Goal: Transaction & Acquisition: Purchase product/service

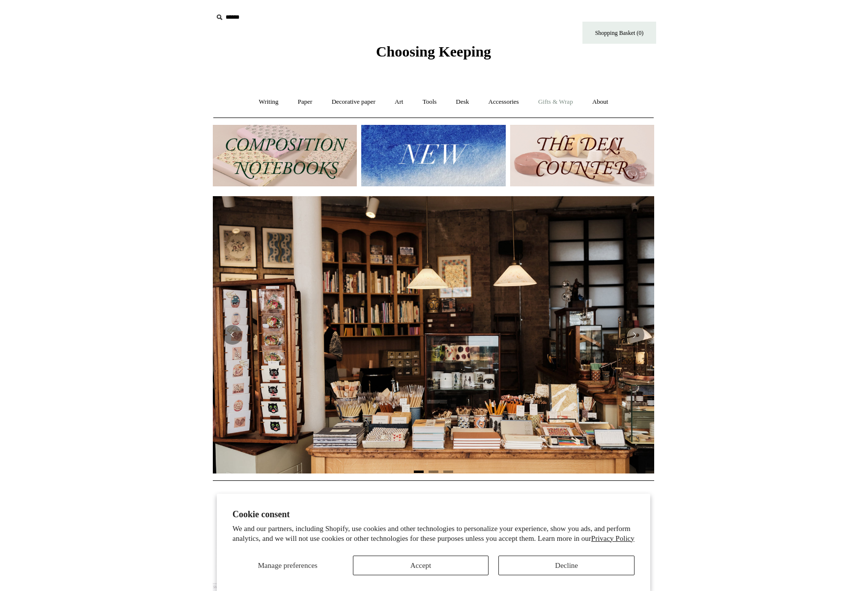
click at [571, 99] on link "Gifts & Wrap +" at bounding box center [555, 102] width 53 height 26
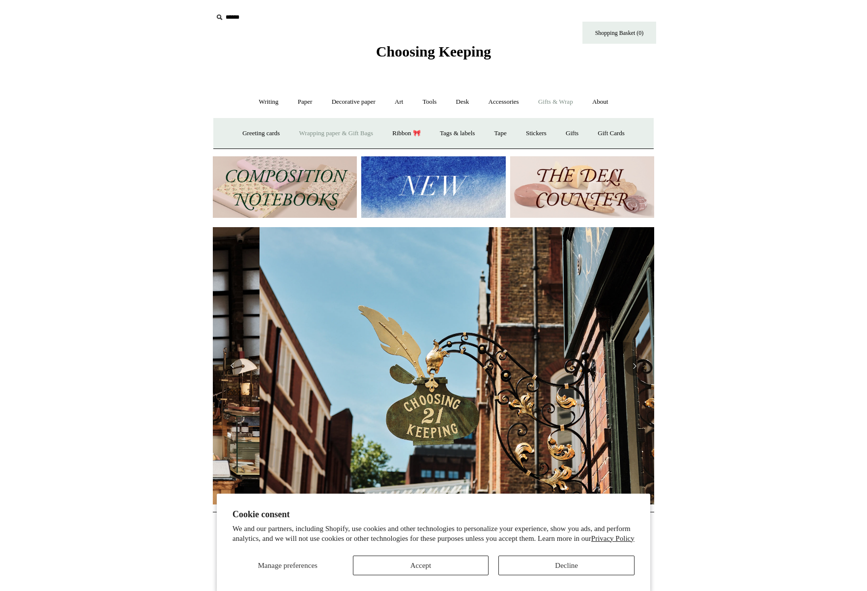
scroll to position [0, 441]
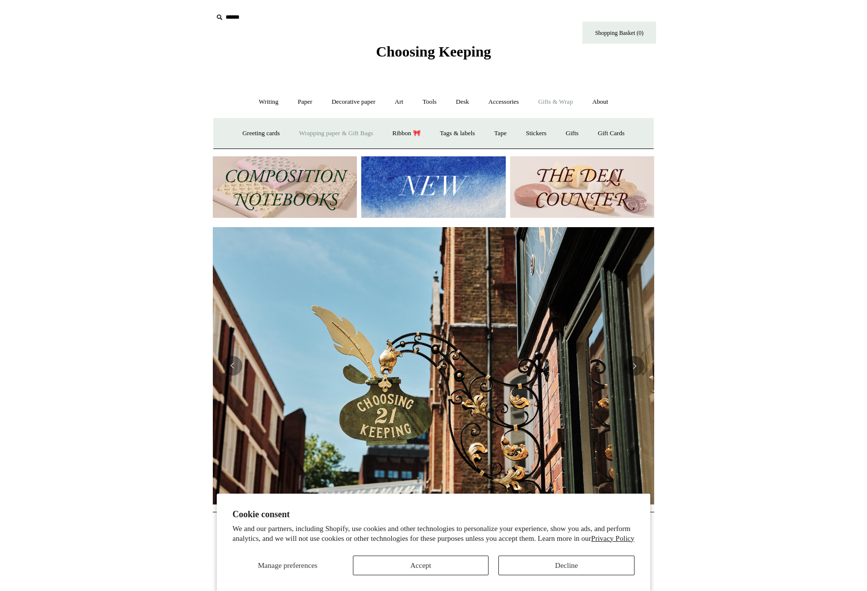
click at [336, 134] on link "Wrapping paper & Gift Bags" at bounding box center [335, 133] width 91 height 26
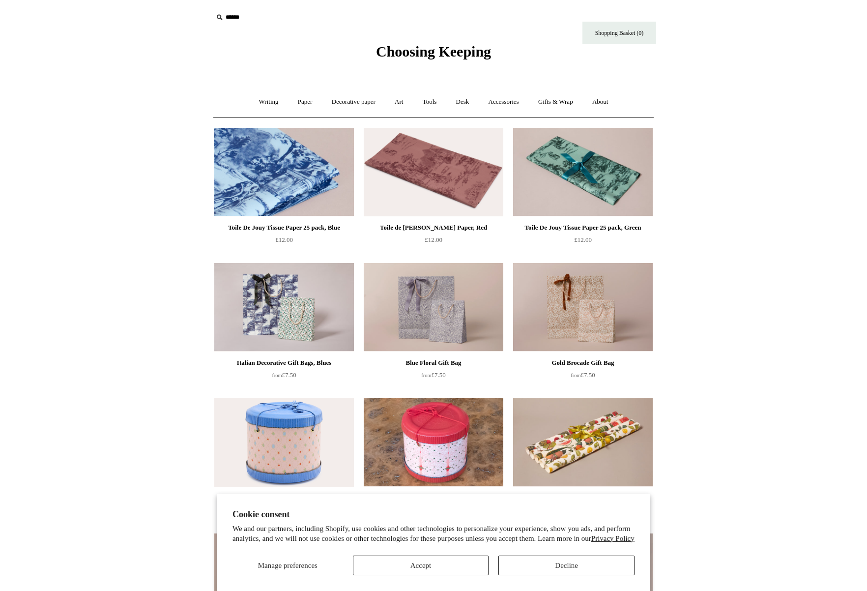
click at [298, 176] on img at bounding box center [284, 172] width 140 height 88
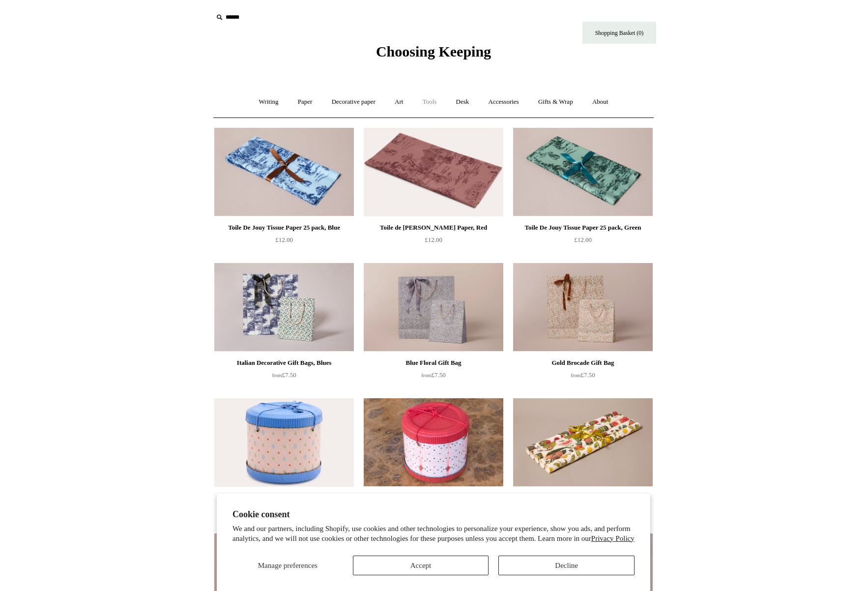
click at [428, 102] on link "Tools +" at bounding box center [430, 102] width 32 height 26
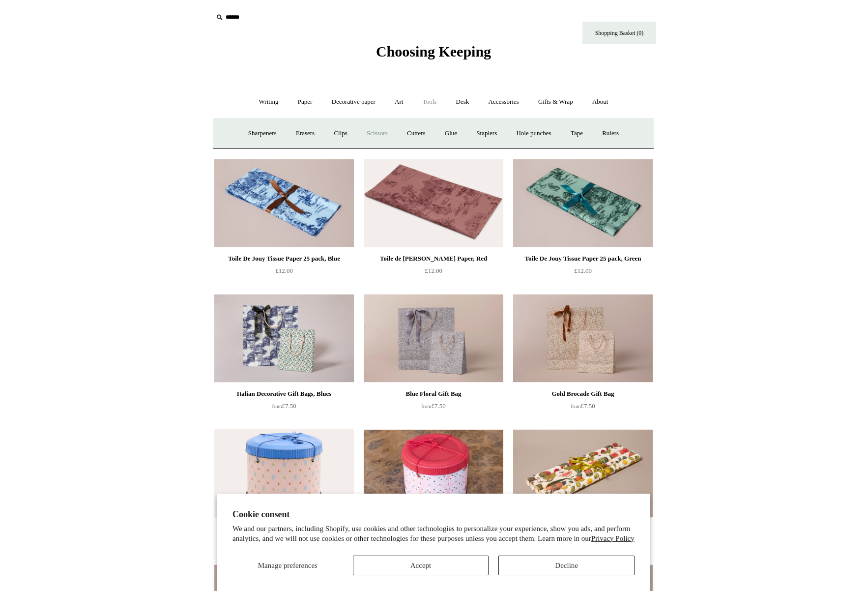
click at [378, 133] on link "Scissors" at bounding box center [377, 133] width 39 height 26
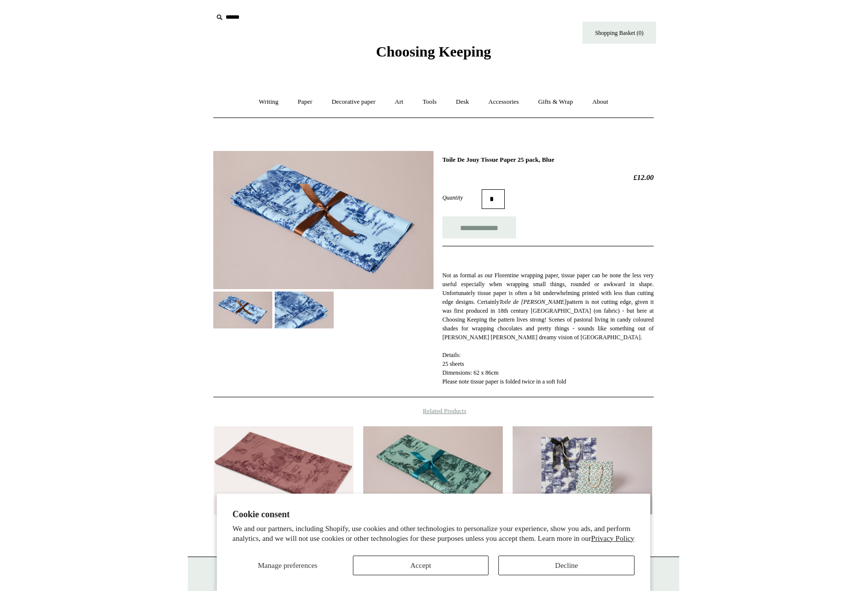
click at [322, 237] on img at bounding box center [323, 220] width 220 height 138
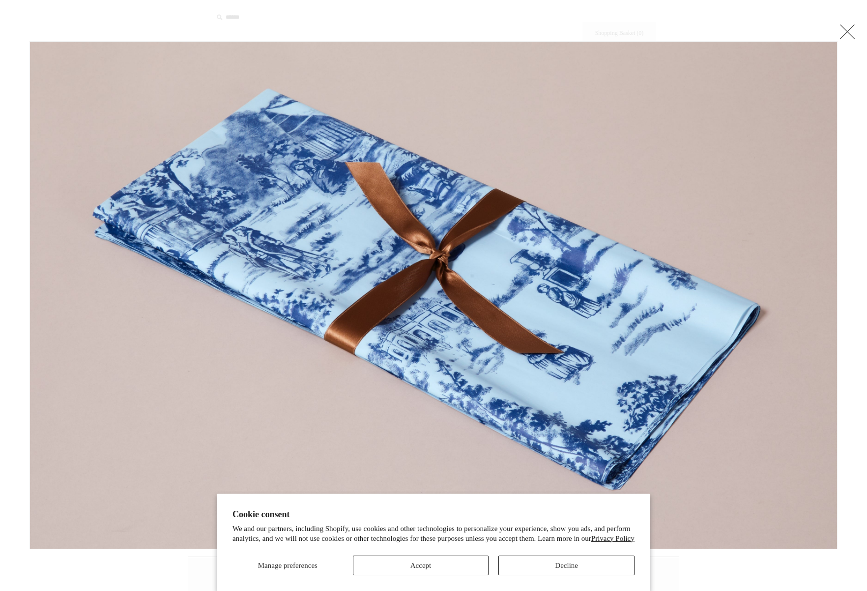
click at [843, 33] on link at bounding box center [847, 32] width 20 height 20
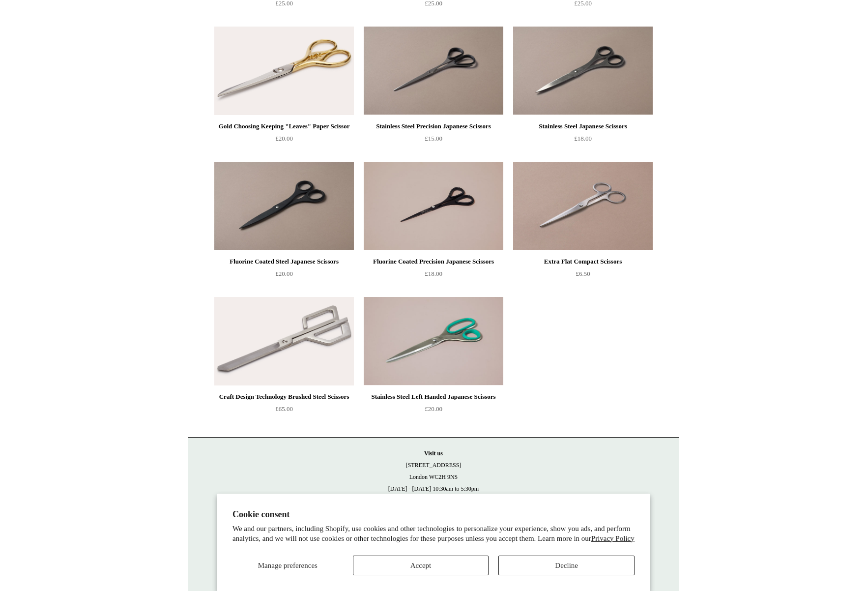
scroll to position [371, 0]
click at [425, 352] on img at bounding box center [434, 341] width 140 height 88
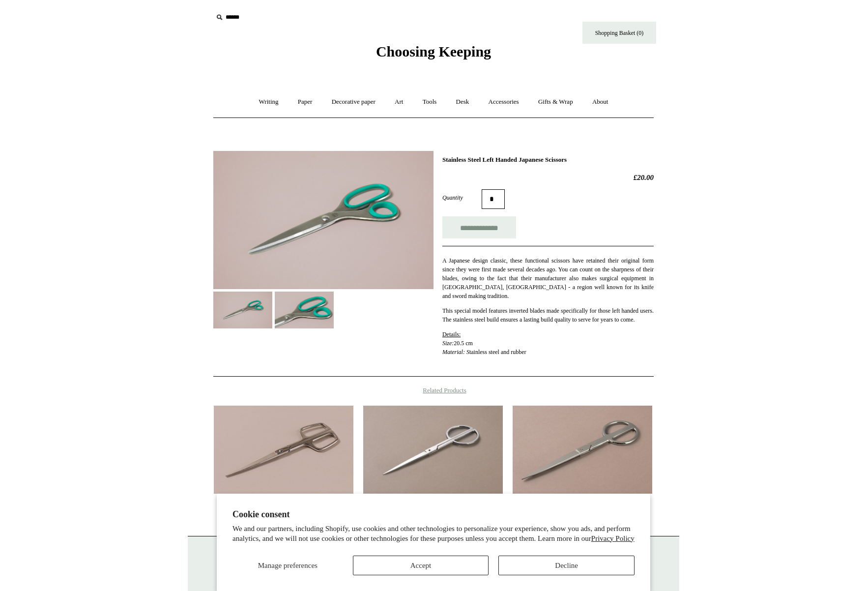
click at [360, 209] on img at bounding box center [323, 220] width 220 height 138
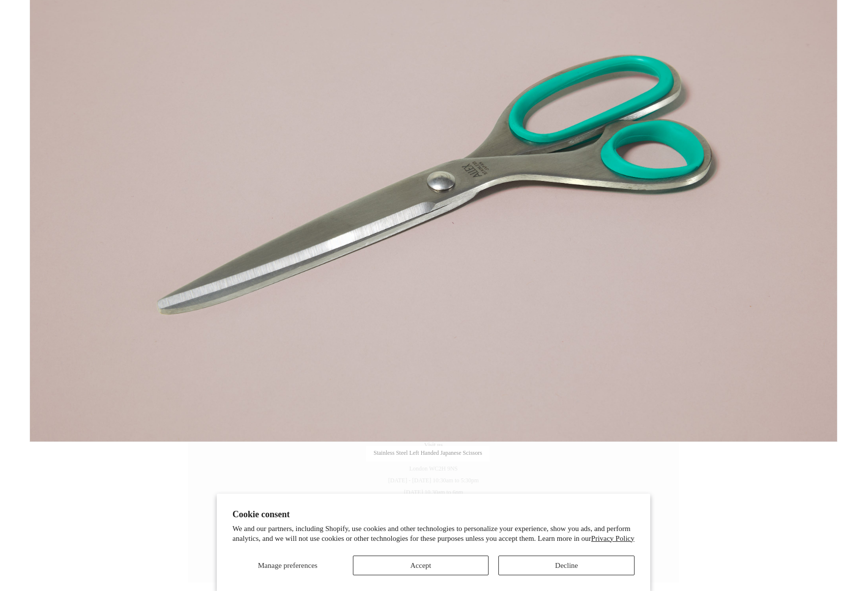
scroll to position [107, 0]
click at [420, 566] on button "Accept" at bounding box center [421, 565] width 136 height 20
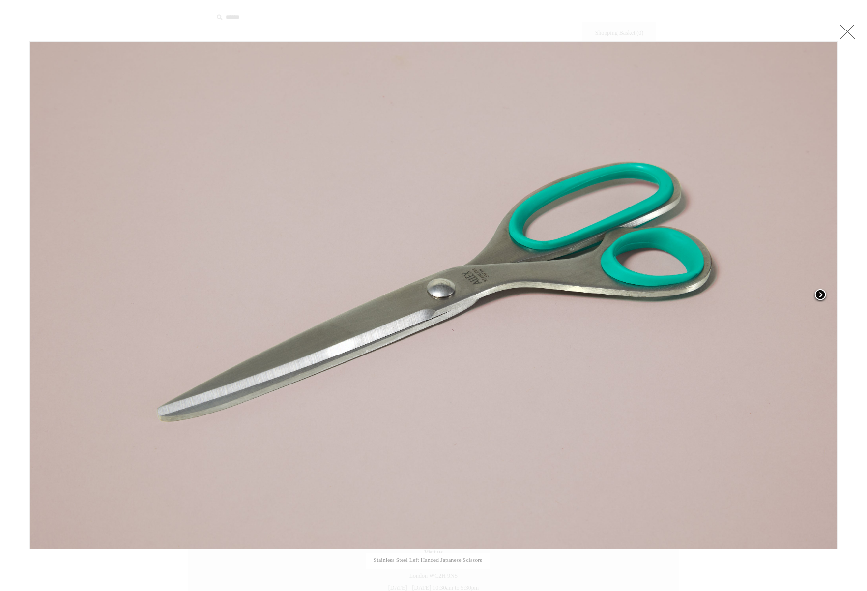
scroll to position [0, 0]
click at [850, 32] on link at bounding box center [847, 32] width 20 height 20
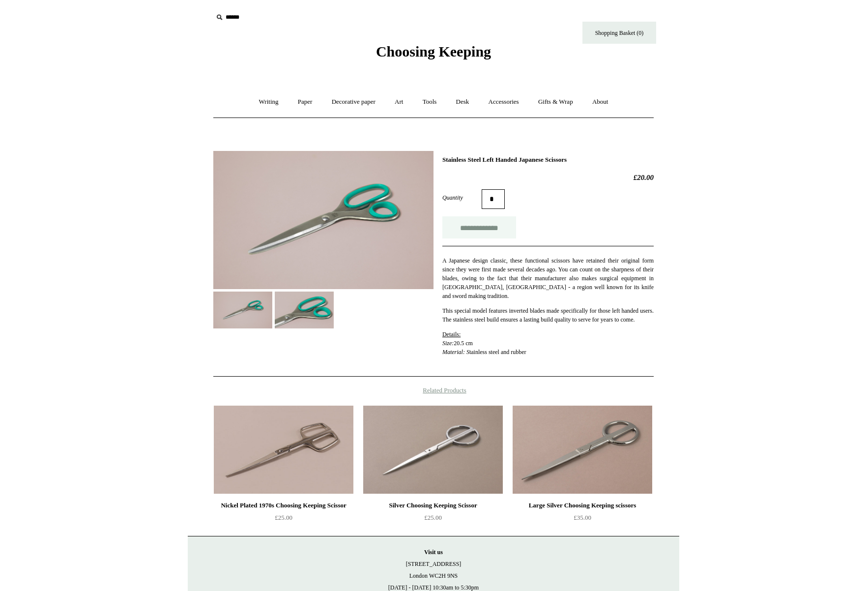
click at [489, 227] on input "**********" at bounding box center [479, 227] width 74 height 22
type input "**********"
click at [430, 103] on link "Tools +" at bounding box center [430, 102] width 32 height 26
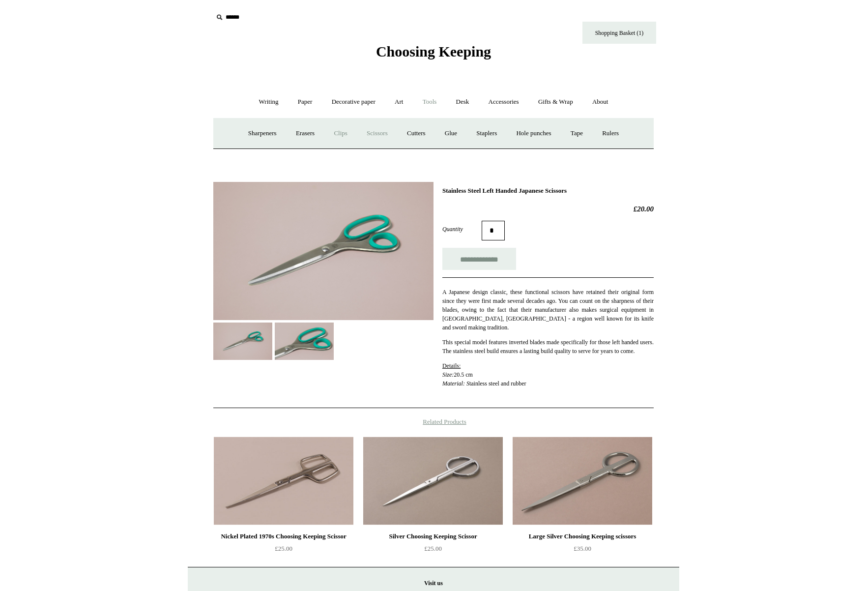
click at [336, 131] on link "Clips +" at bounding box center [340, 133] width 31 height 26
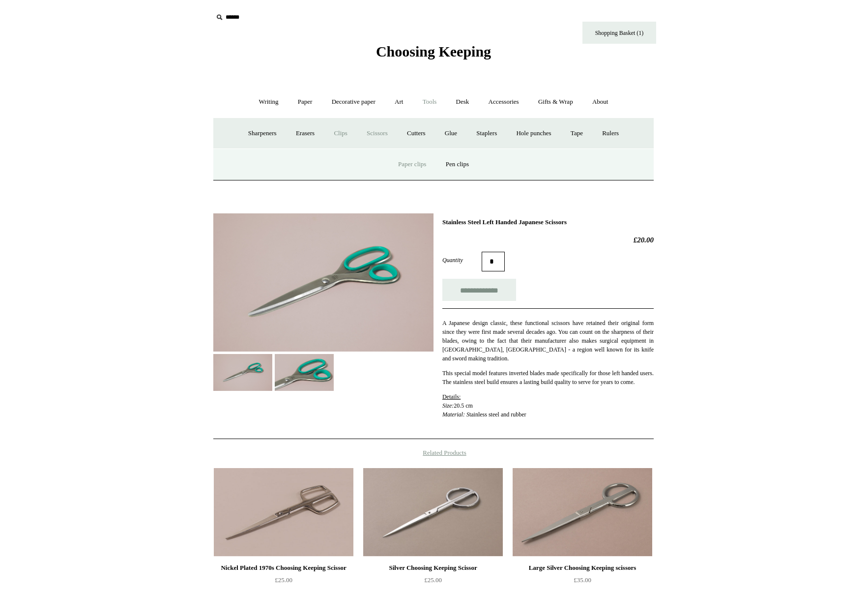
click at [412, 163] on link "Paper clips" at bounding box center [412, 164] width 46 height 26
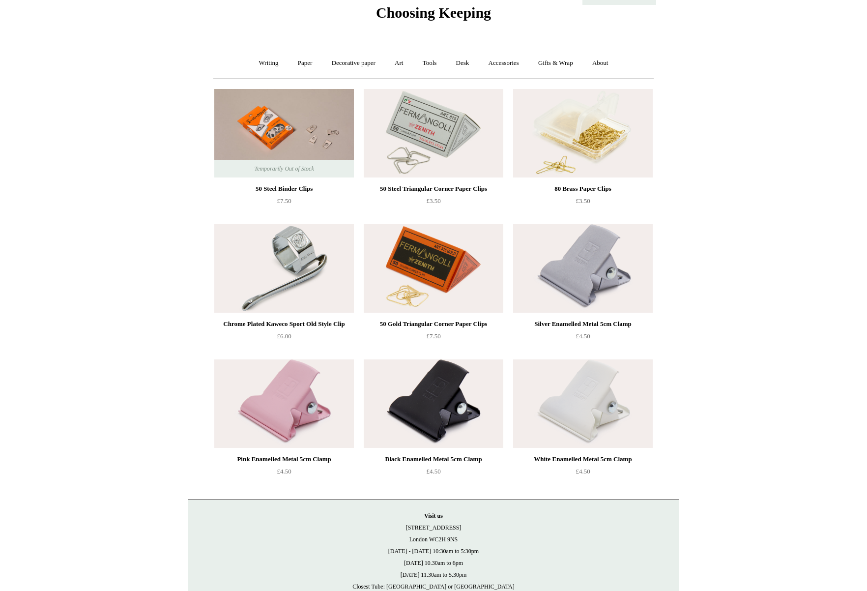
scroll to position [38, 0]
click at [297, 63] on link "Paper +" at bounding box center [305, 64] width 32 height 26
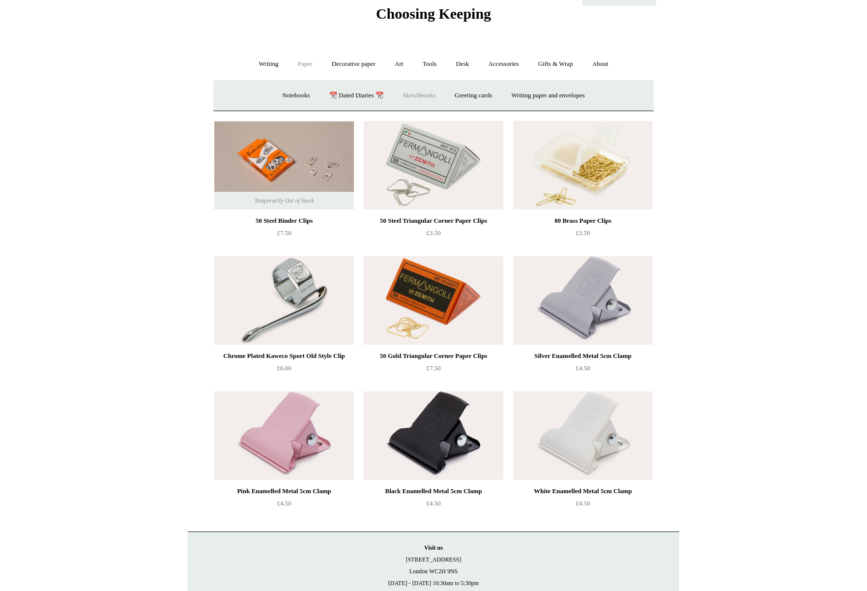
click at [424, 95] on link "Sketchbooks +" at bounding box center [419, 96] width 50 height 26
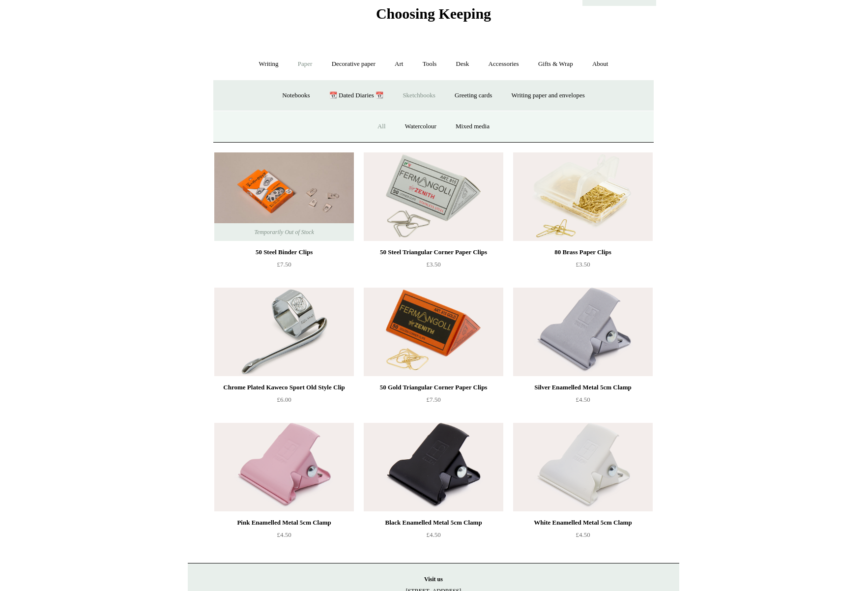
click at [376, 127] on link "All" at bounding box center [382, 127] width 26 height 26
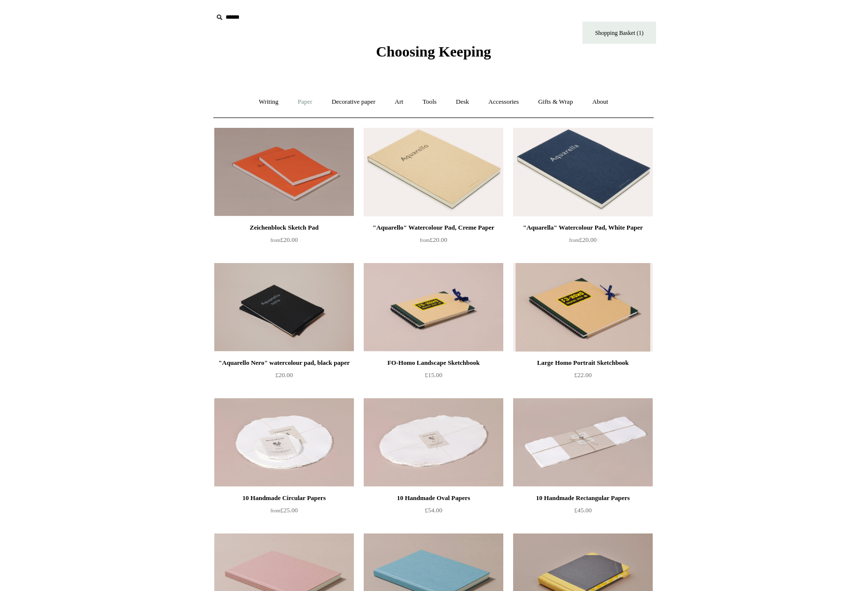
click at [309, 100] on link "Paper +" at bounding box center [305, 102] width 32 height 26
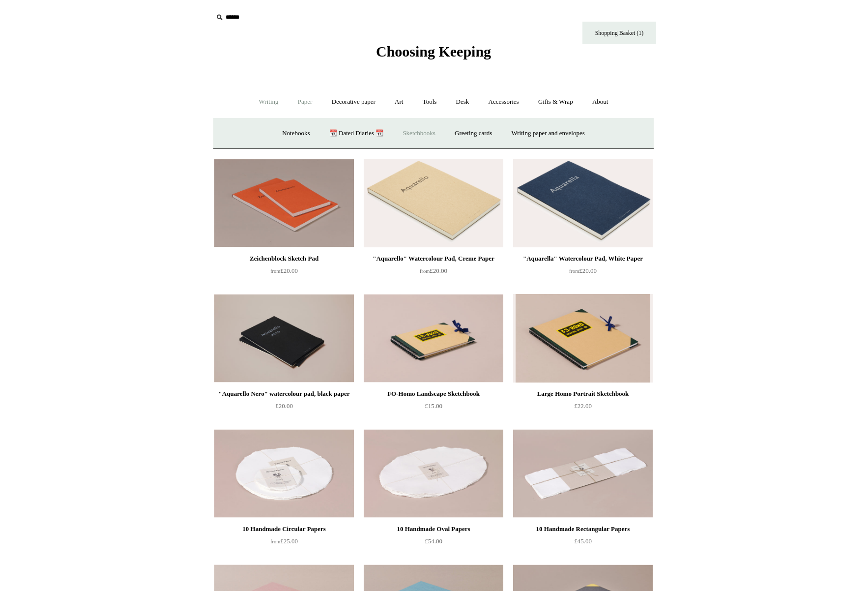
click at [263, 104] on link "Writing +" at bounding box center [268, 102] width 37 height 26
click at [253, 131] on link "Pens by brand +" at bounding box center [258, 133] width 54 height 26
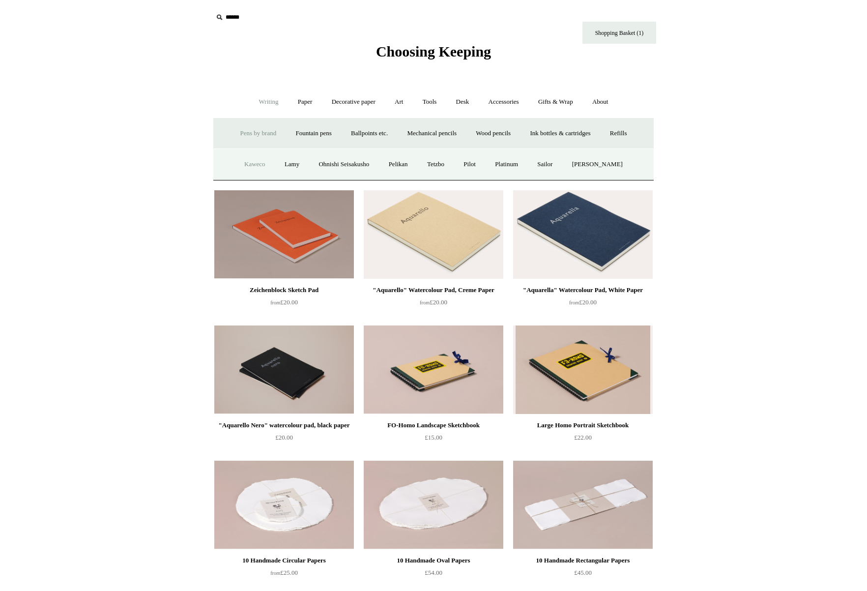
click at [249, 164] on link "Kaweco" at bounding box center [254, 164] width 39 height 26
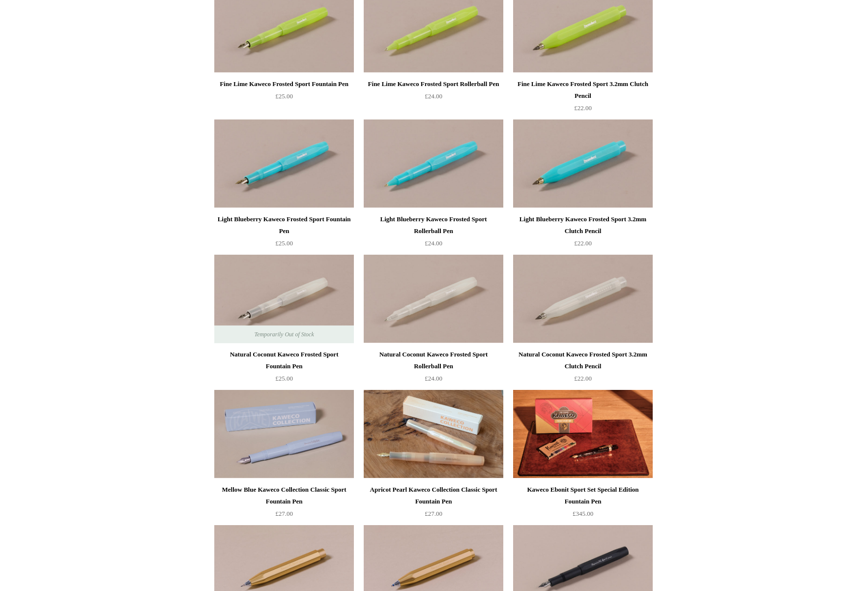
scroll to position [1868, 0]
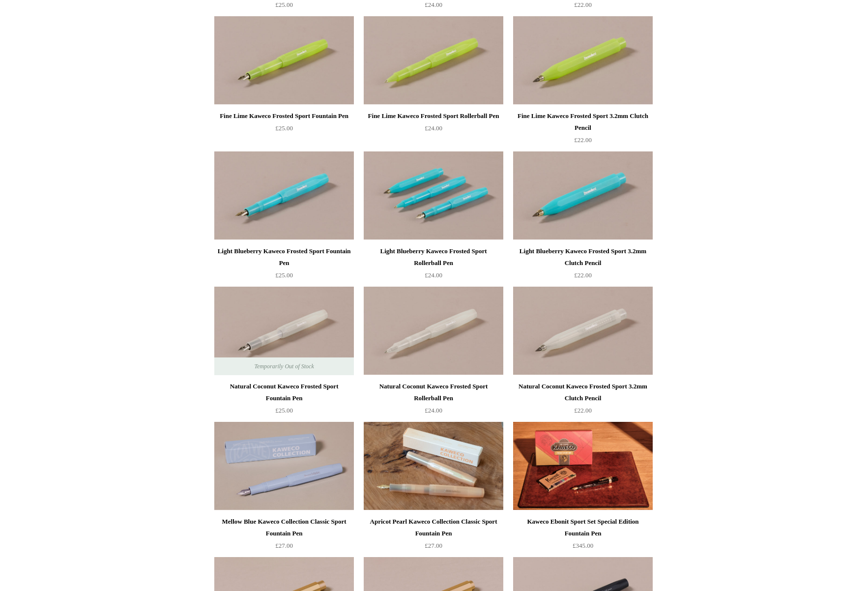
click at [439, 199] on img at bounding box center [434, 195] width 140 height 88
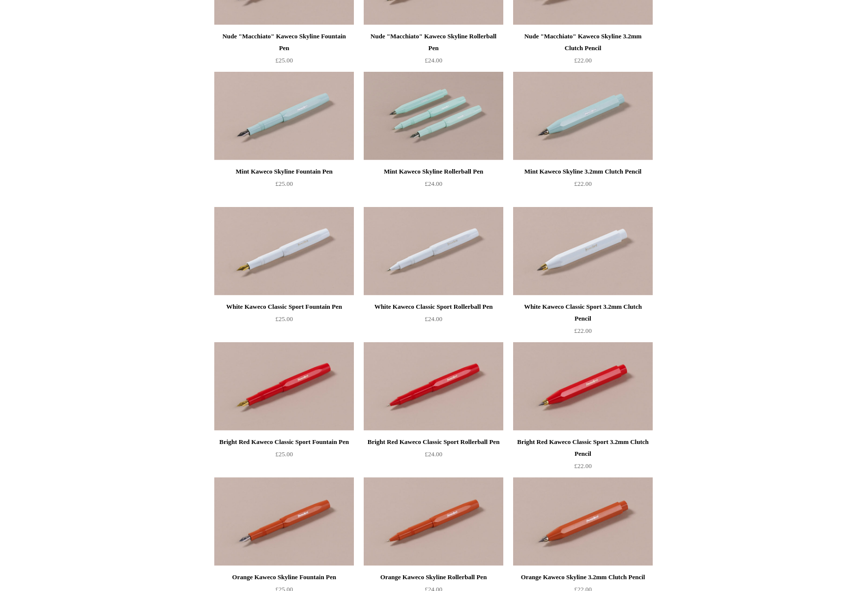
scroll to position [871, 0]
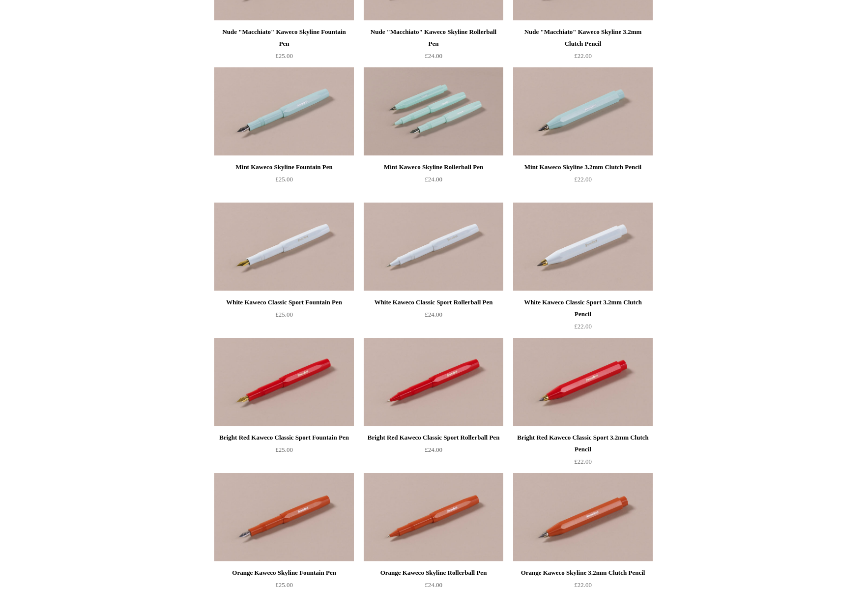
click at [438, 124] on img at bounding box center [434, 111] width 140 height 88
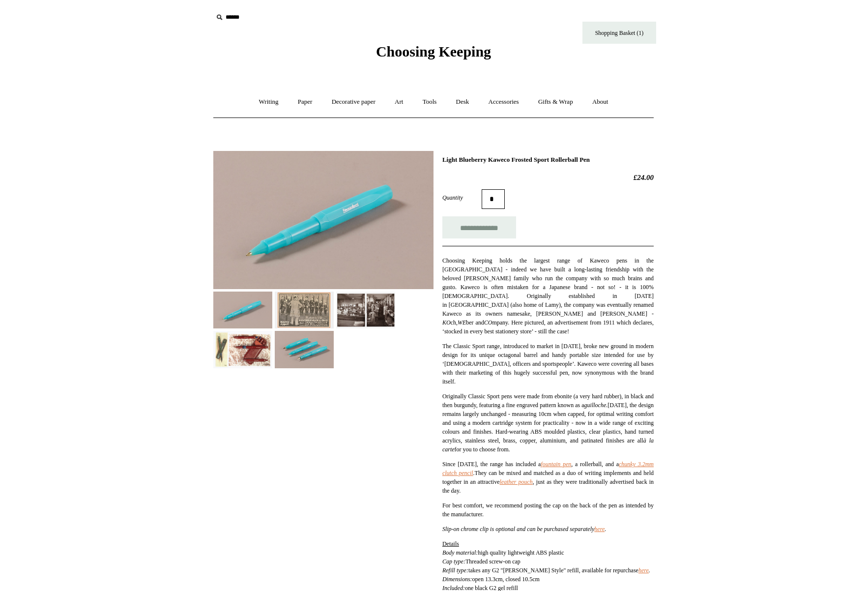
click at [338, 202] on img at bounding box center [323, 220] width 220 height 138
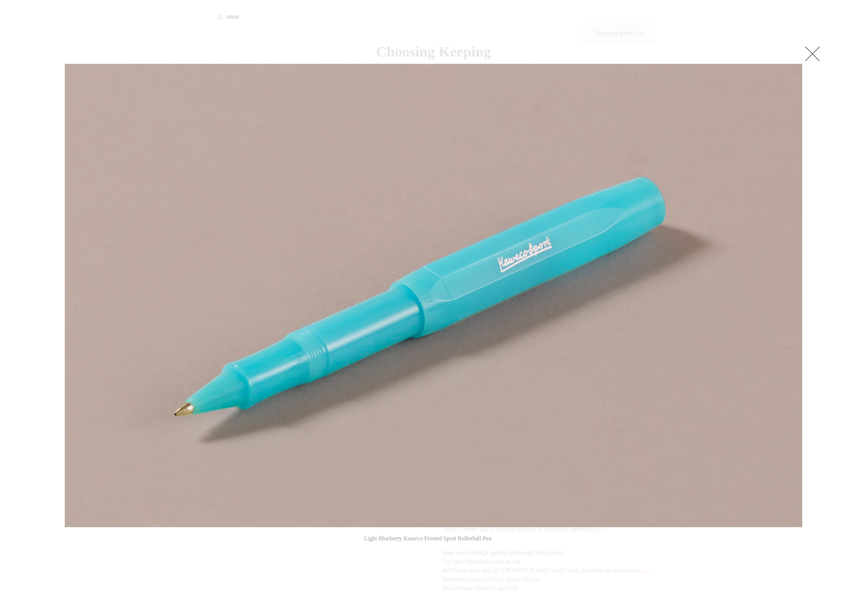
click at [807, 51] on link at bounding box center [812, 54] width 20 height 20
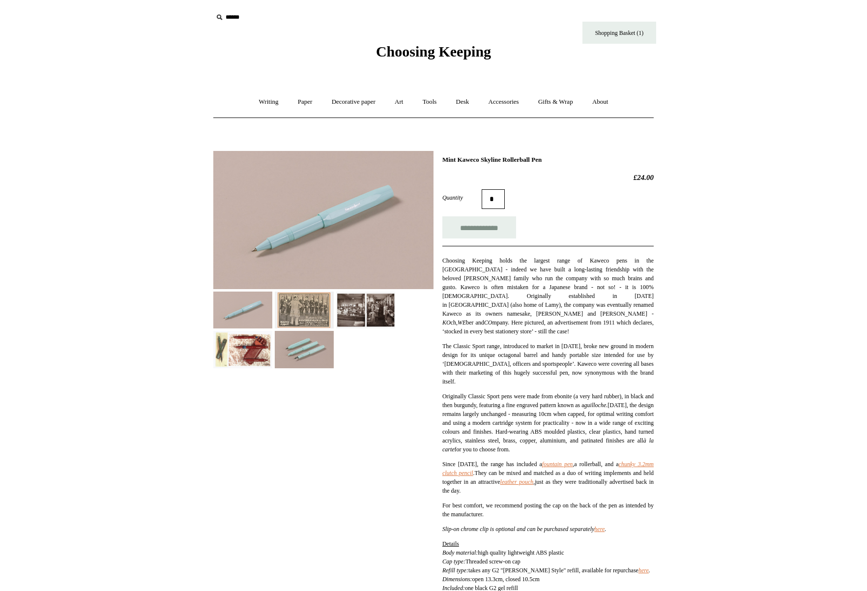
click at [341, 229] on img at bounding box center [323, 220] width 220 height 138
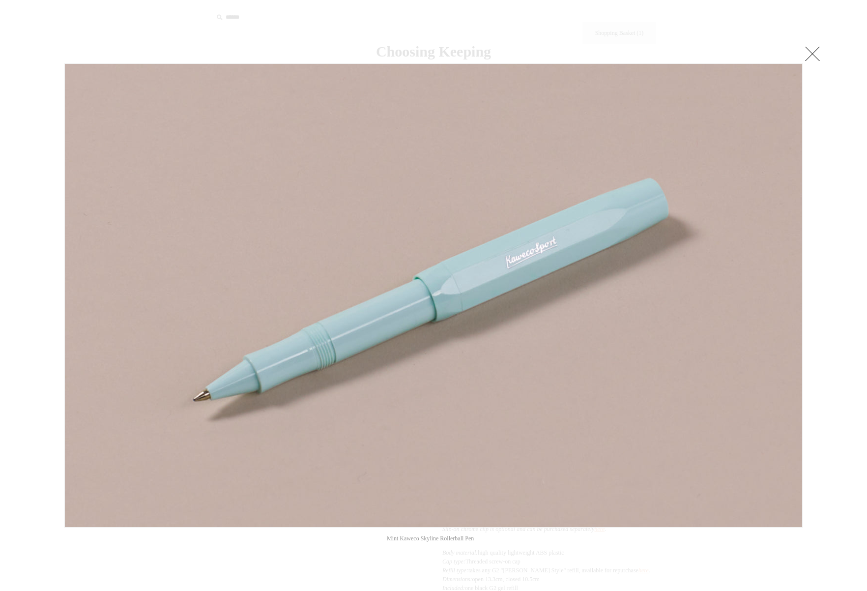
click at [812, 53] on link at bounding box center [812, 54] width 20 height 20
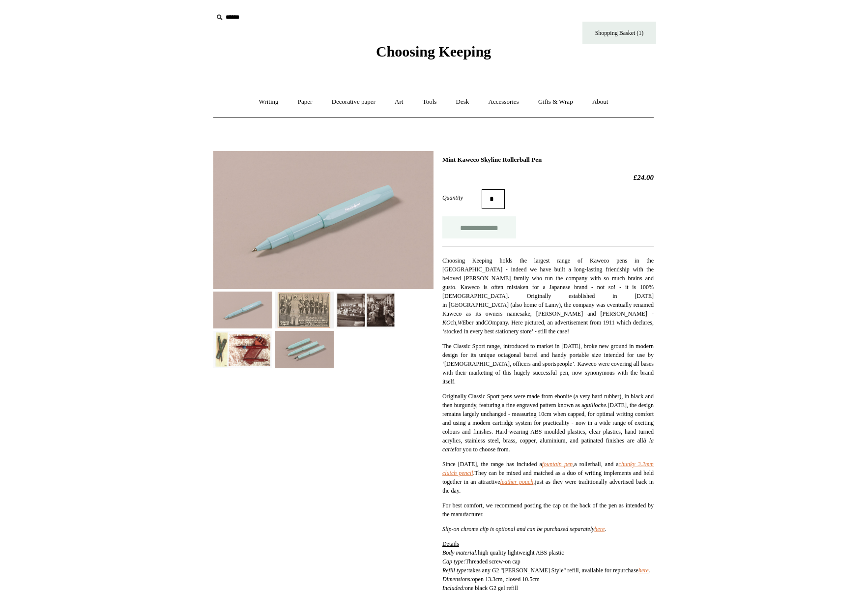
click at [492, 227] on input "**********" at bounding box center [479, 227] width 74 height 22
type input "**********"
click at [263, 103] on link "Writing +" at bounding box center [268, 102] width 37 height 26
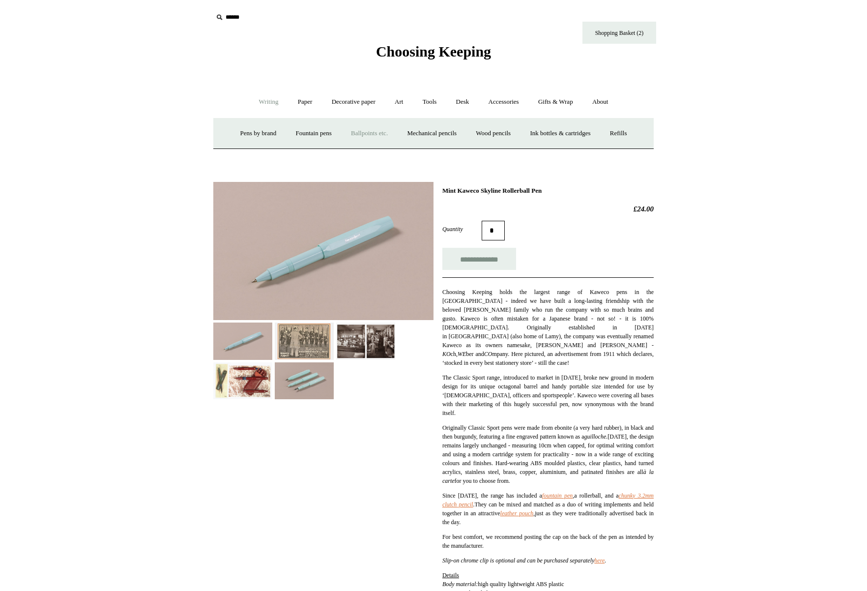
click at [364, 133] on link "Ballpoints etc. +" at bounding box center [369, 133] width 55 height 26
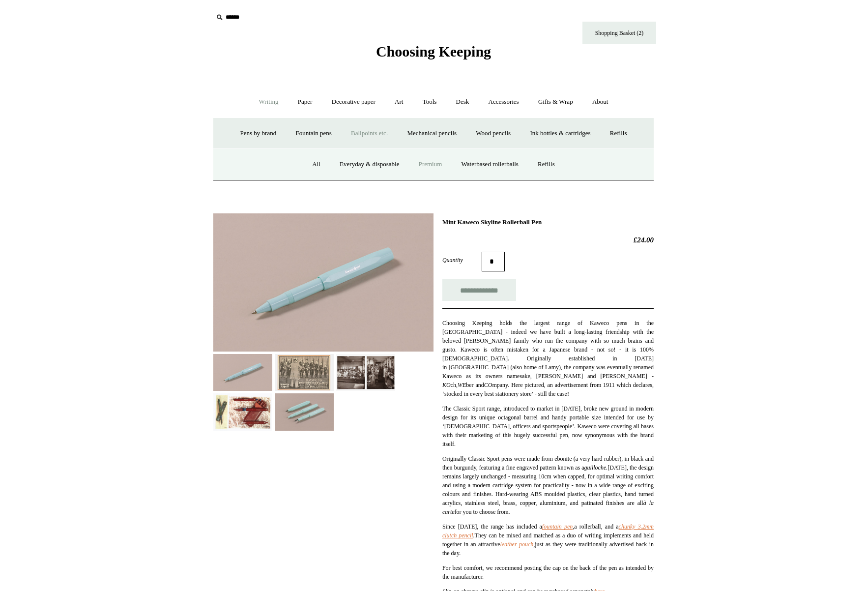
click at [428, 160] on link "Premium" at bounding box center [430, 164] width 41 height 26
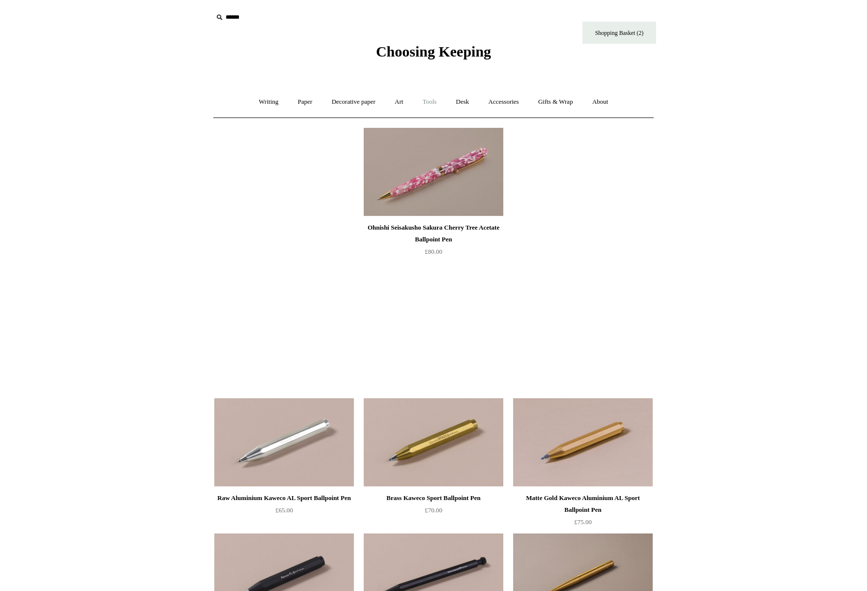
click at [428, 99] on link "Tools +" at bounding box center [430, 102] width 32 height 26
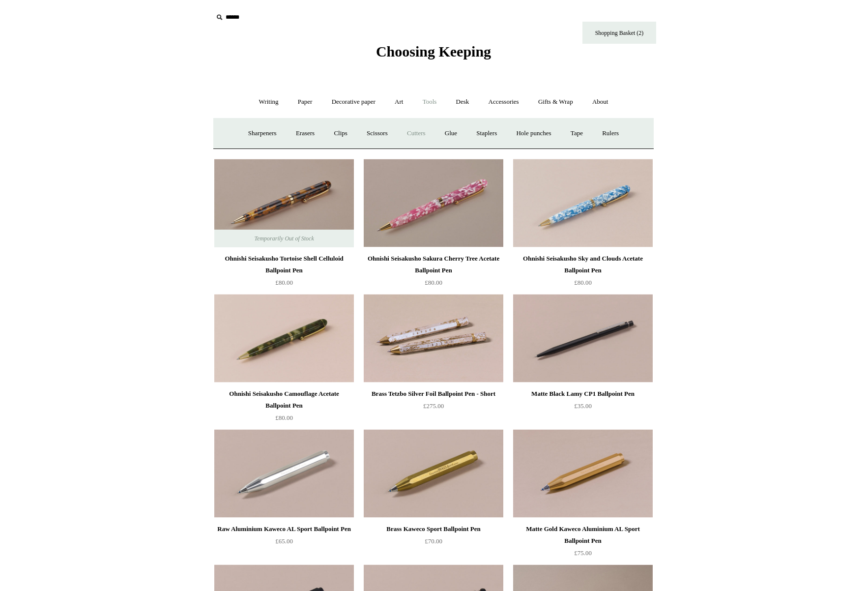
click at [416, 133] on link "Cutters" at bounding box center [416, 133] width 36 height 26
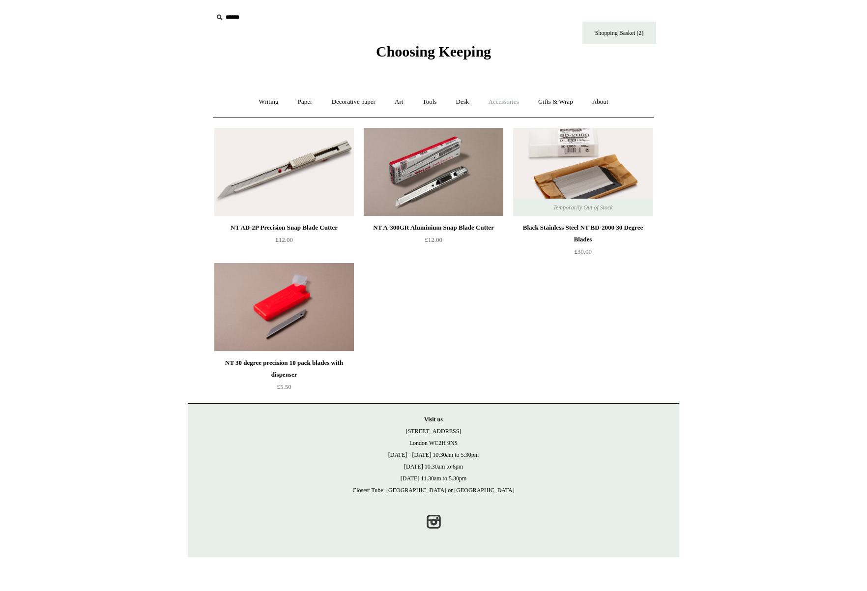
click at [513, 100] on link "Accessories +" at bounding box center [504, 102] width 48 height 26
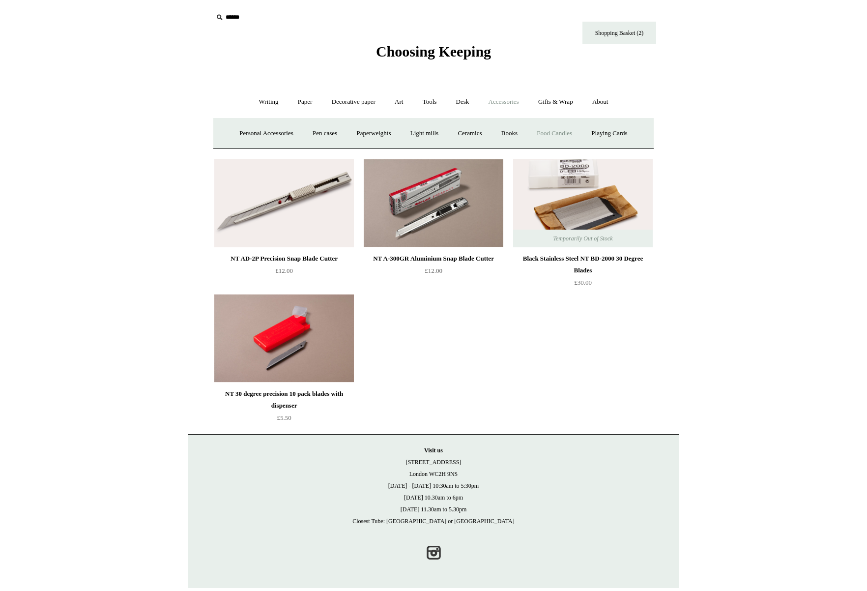
click at [556, 131] on link "Food Candles" at bounding box center [554, 133] width 53 height 26
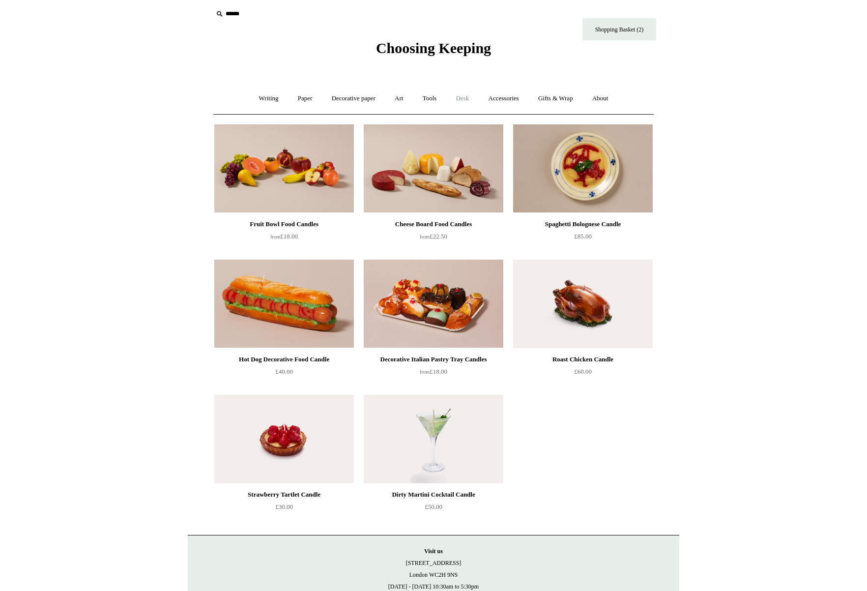
scroll to position [1, 0]
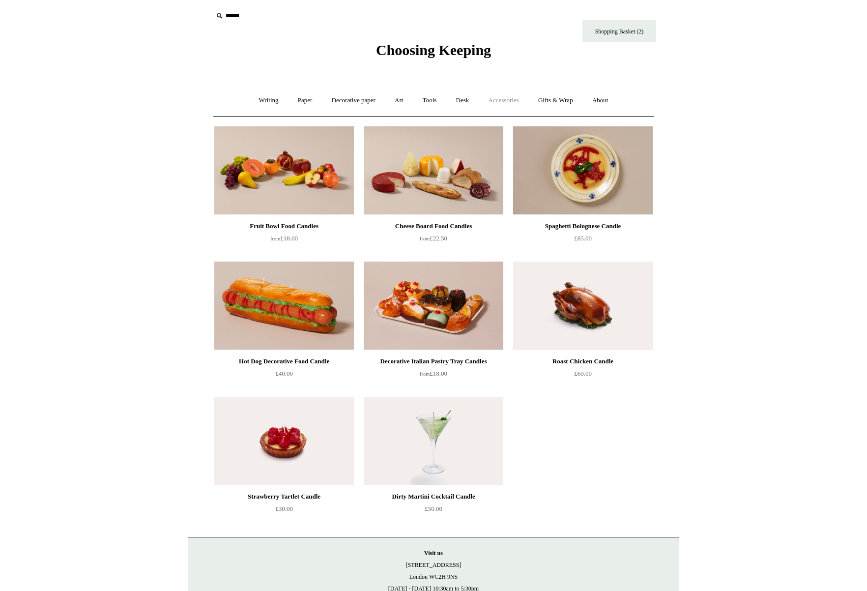
click at [514, 101] on link "Accessories +" at bounding box center [504, 100] width 48 height 26
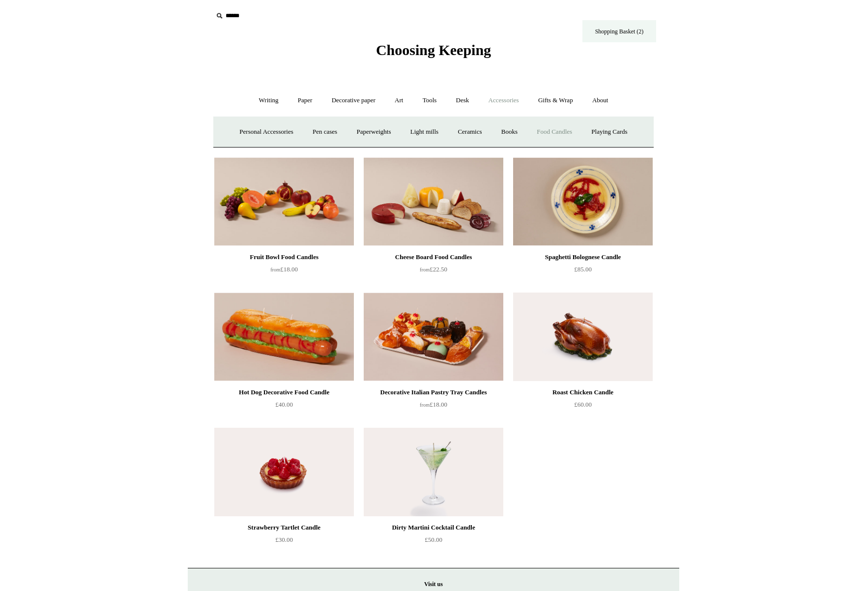
drag, startPoint x: 752, startPoint y: 70, endPoint x: 652, endPoint y: 38, distance: 105.8
click at [752, 70] on html "Menu Choosing Keeping * Shipping Information Shopping Basket (2) * ⤺ + +" at bounding box center [433, 360] width 867 height 723
click at [629, 32] on link "Shopping Basket (2)" at bounding box center [619, 31] width 74 height 22
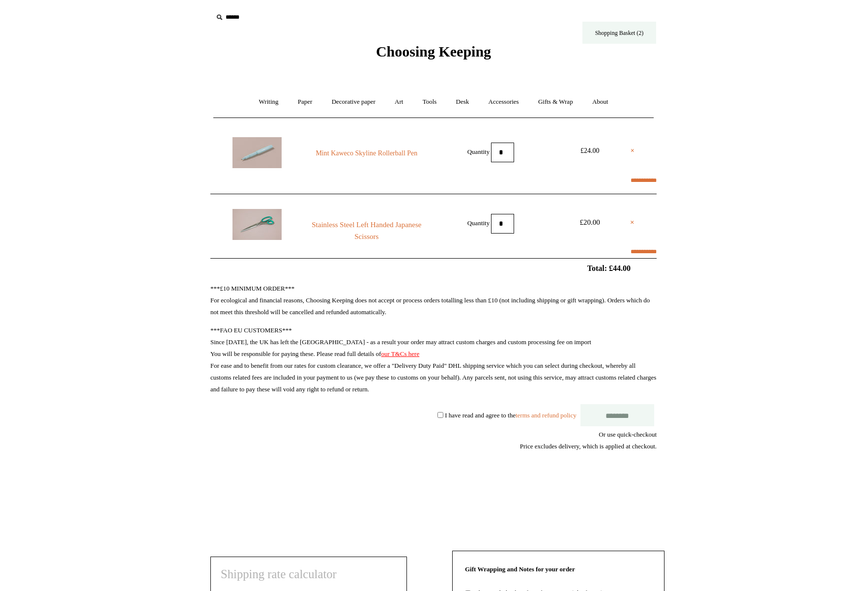
select select "**********"
type input "********"
select select "*******"
click at [631, 150] on link "×" at bounding box center [632, 151] width 4 height 12
click at [690, 136] on html "Menu Choosing Keeping * Shipping Information Shopping Basket (2) * ⤺ + +" at bounding box center [433, 489] width 867 height 979
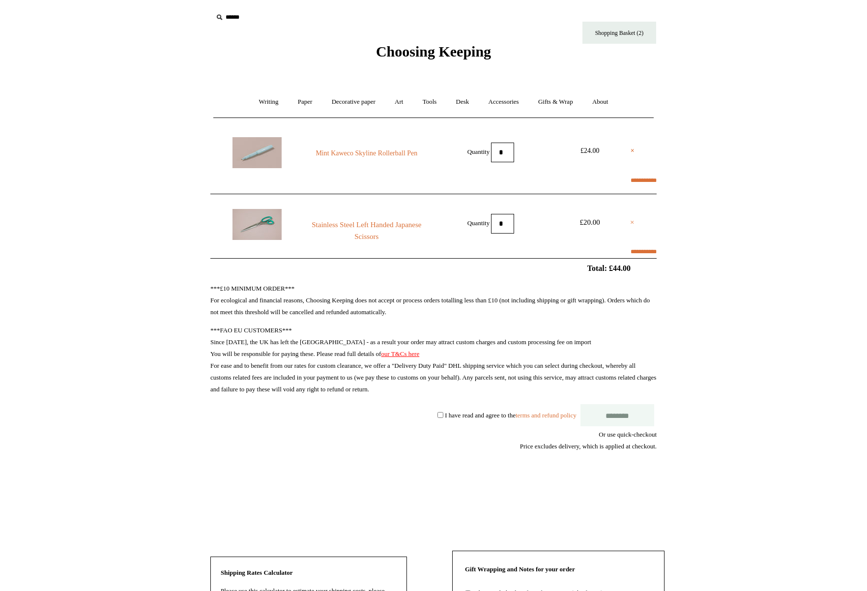
click at [633, 221] on link "×" at bounding box center [632, 222] width 4 height 12
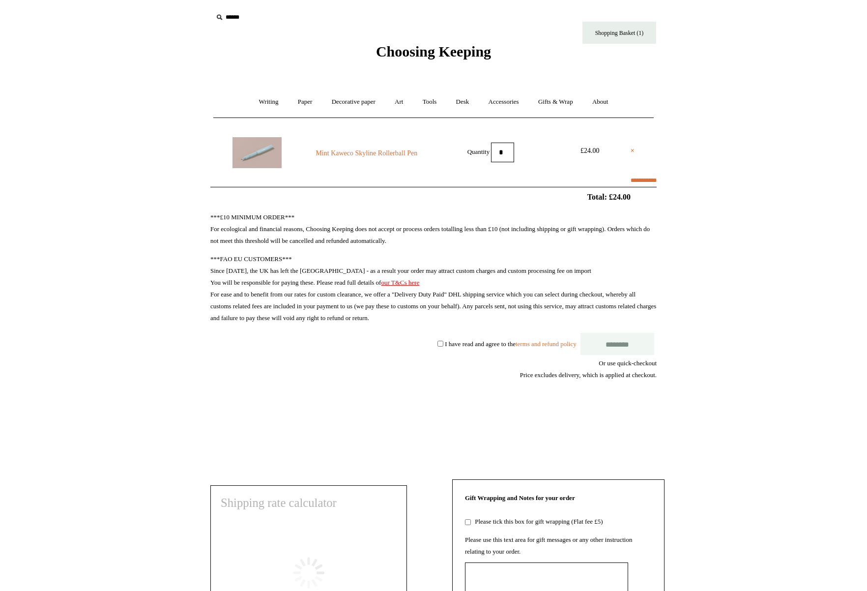
select select "**********"
type input "********"
select select "*******"
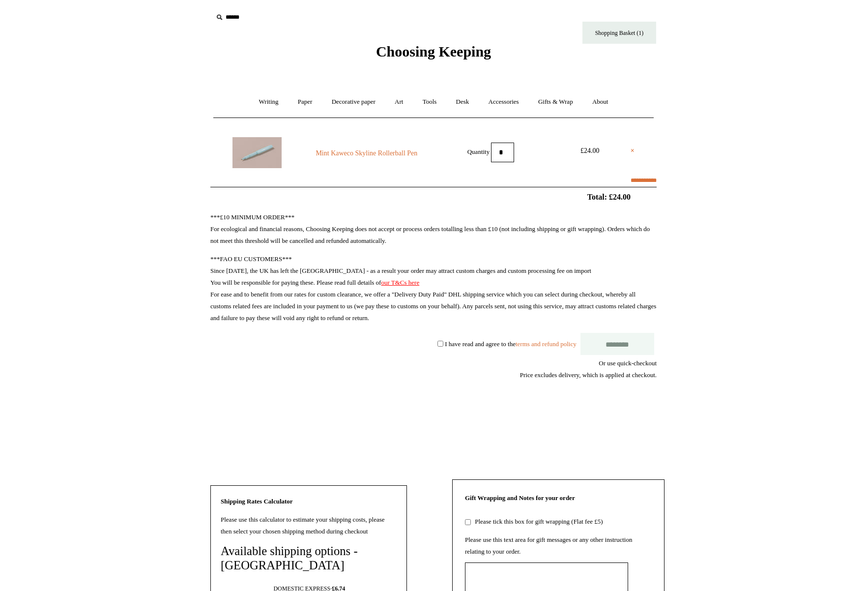
click at [657, 414] on shopify-apple-pay-button at bounding box center [655, 409] width 1 height 7
click at [450, 186] on ul "**********" at bounding box center [433, 155] width 446 height 64
click at [742, 205] on html "Menu Choosing Keeping * Shipping Information Shopping Basket (1) * ⤺ + +" at bounding box center [433, 452] width 867 height 908
